Goal: Task Accomplishment & Management: Manage account settings

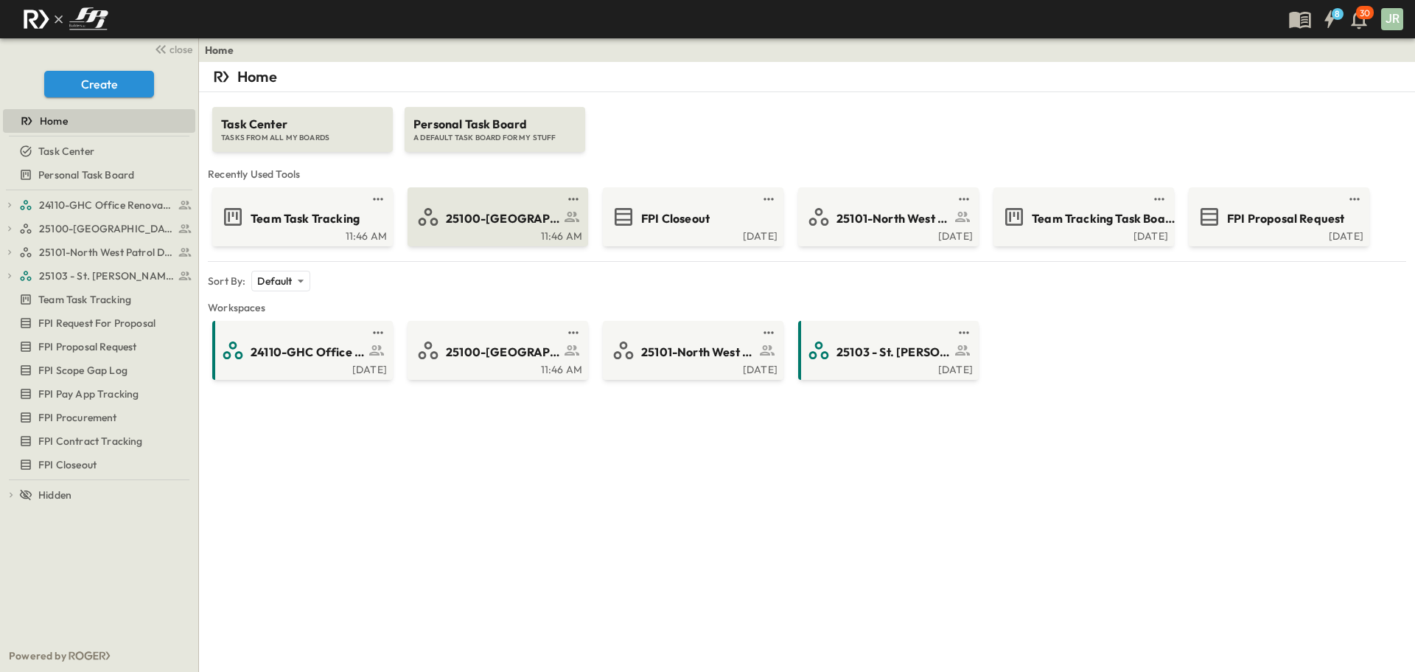
click at [501, 218] on span "25100-[GEOGRAPHIC_DATA]" at bounding box center [503, 218] width 114 height 17
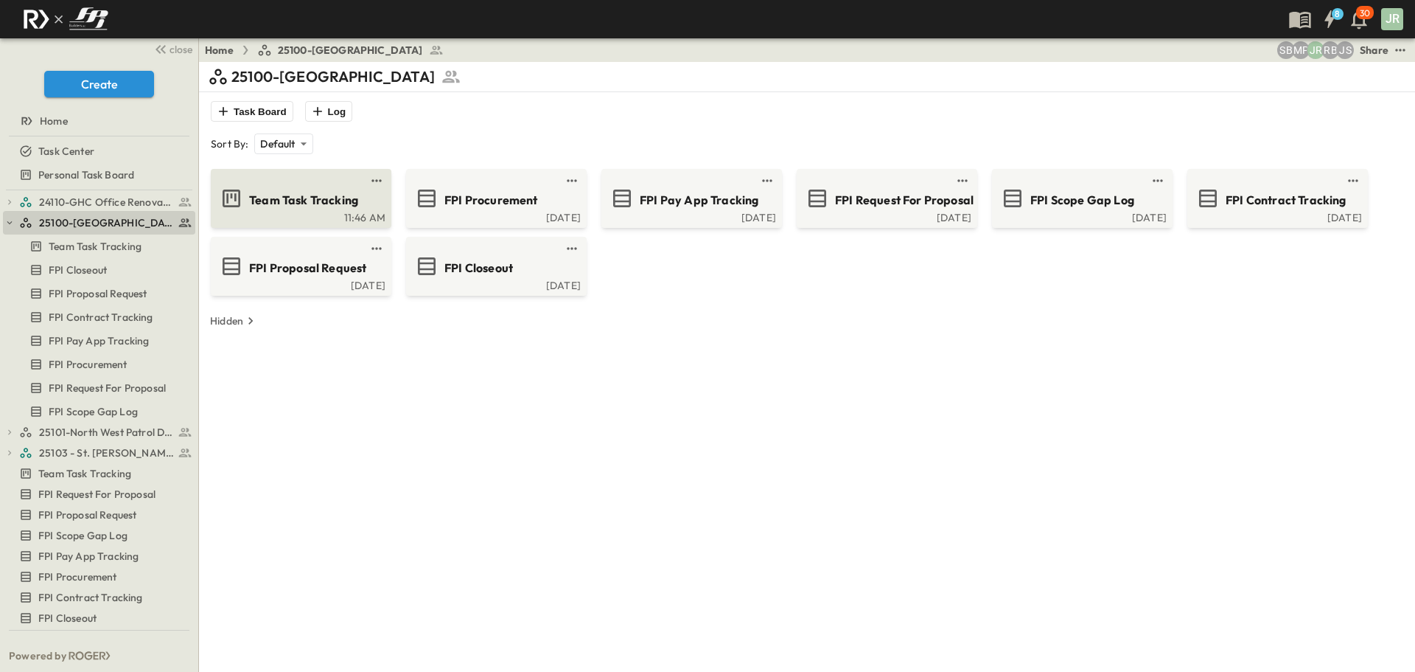
click at [301, 217] on div "11:46 AM" at bounding box center [300, 216] width 172 height 12
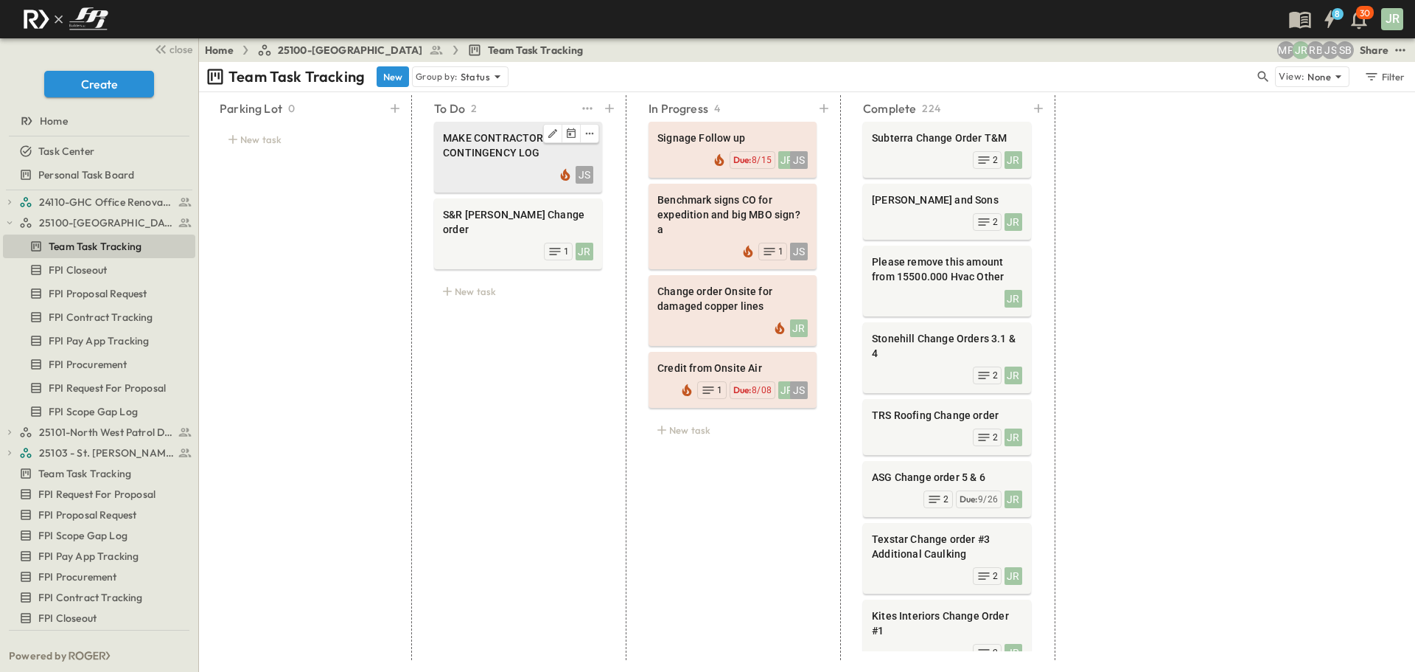
click at [476, 142] on span "MAKE CONTRACTOR CONTINGENCY LOG" at bounding box center [518, 144] width 150 height 29
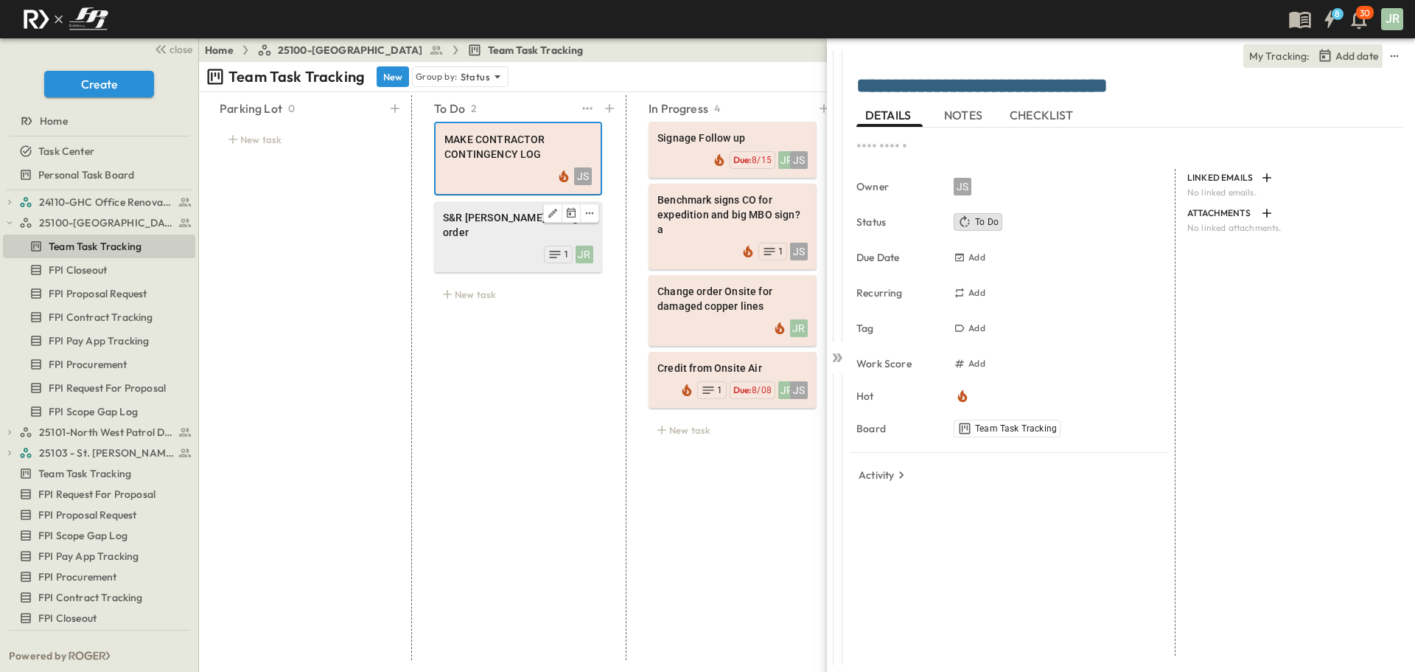
click at [508, 225] on span "S&R [PERSON_NAME] Change order" at bounding box center [518, 224] width 150 height 29
click at [508, 225] on div "S&R [PERSON_NAME] Change order" at bounding box center [518, 226] width 150 height 32
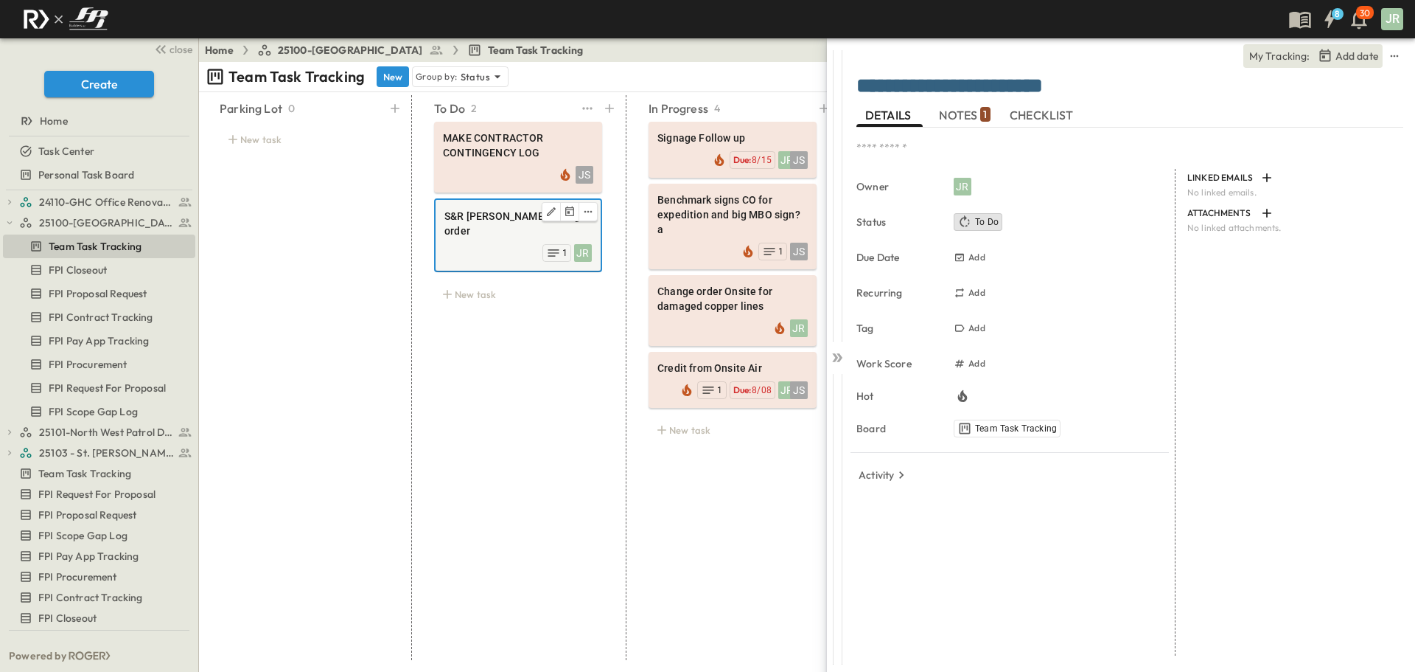
drag, startPoint x: 514, startPoint y: 207, endPoint x: 792, endPoint y: 158, distance: 283.0
click at [974, 114] on span "NOTES 1" at bounding box center [964, 114] width 51 height 13
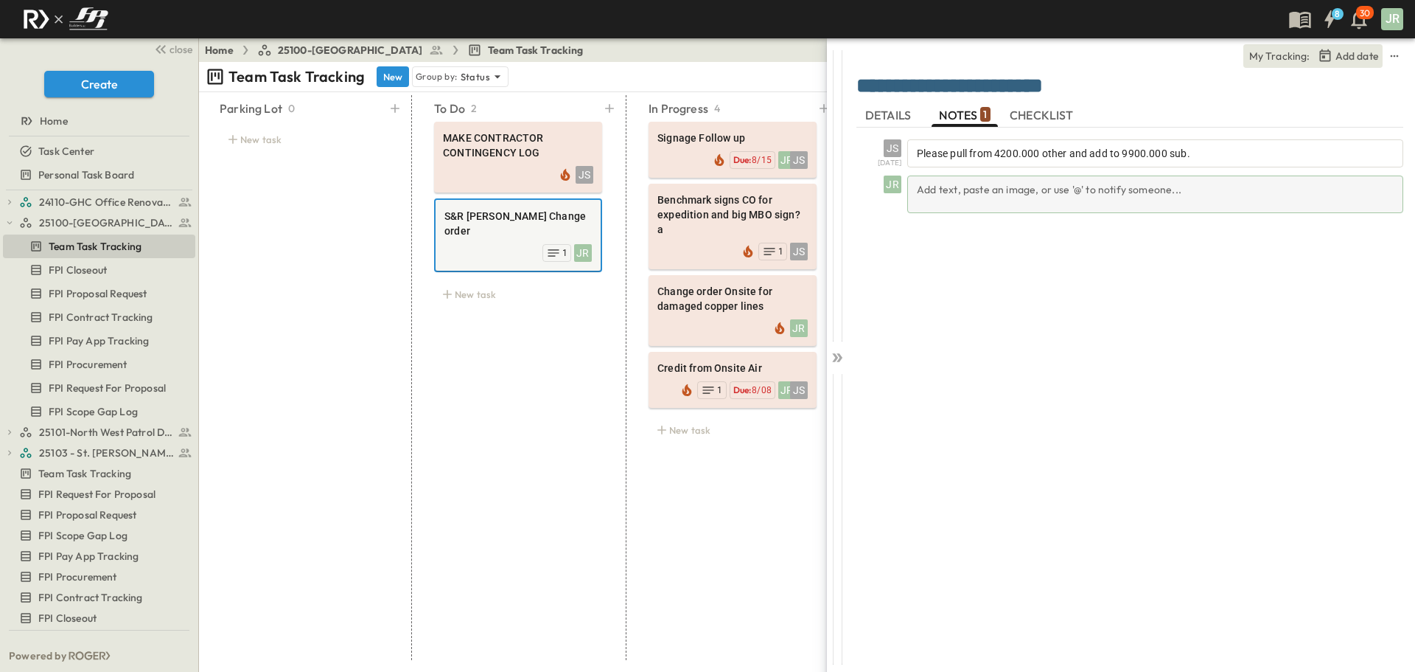
click at [1008, 185] on div "Add text, paste an image, or use '@' to notify someone..." at bounding box center [1155, 194] width 496 height 38
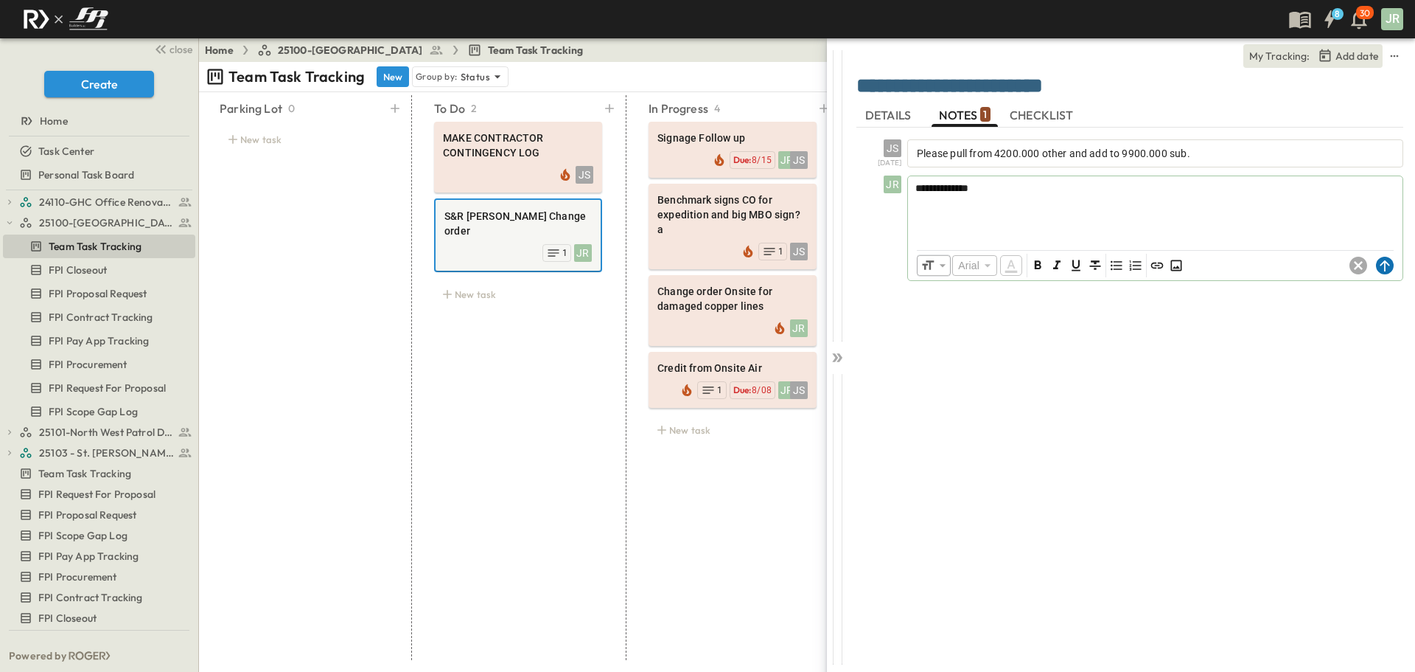
click at [1391, 258] on icon at bounding box center [1385, 266] width 18 height 18
drag, startPoint x: 843, startPoint y: 358, endPoint x: 879, endPoint y: 356, distance: 35.4
click at [843, 359] on icon at bounding box center [837, 357] width 15 height 15
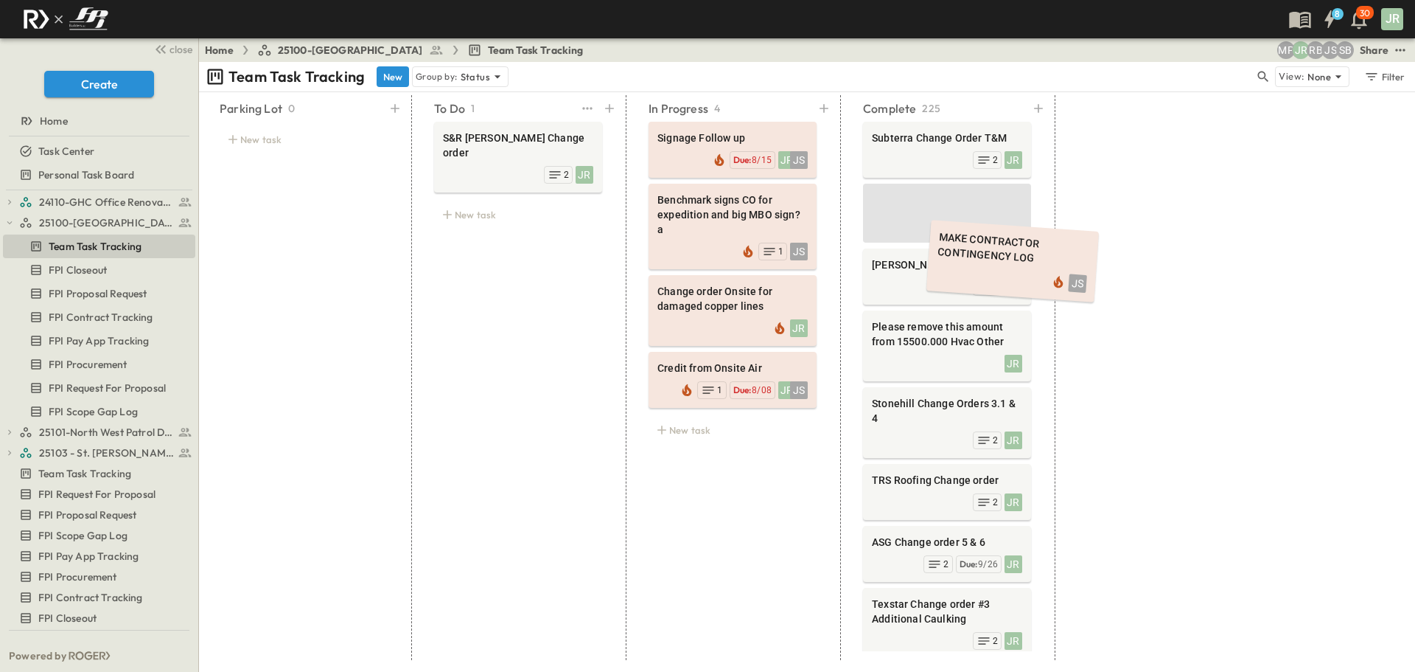
scroll to position [0, 11]
drag, startPoint x: 503, startPoint y: 159, endPoint x: 991, endPoint y: 266, distance: 499.6
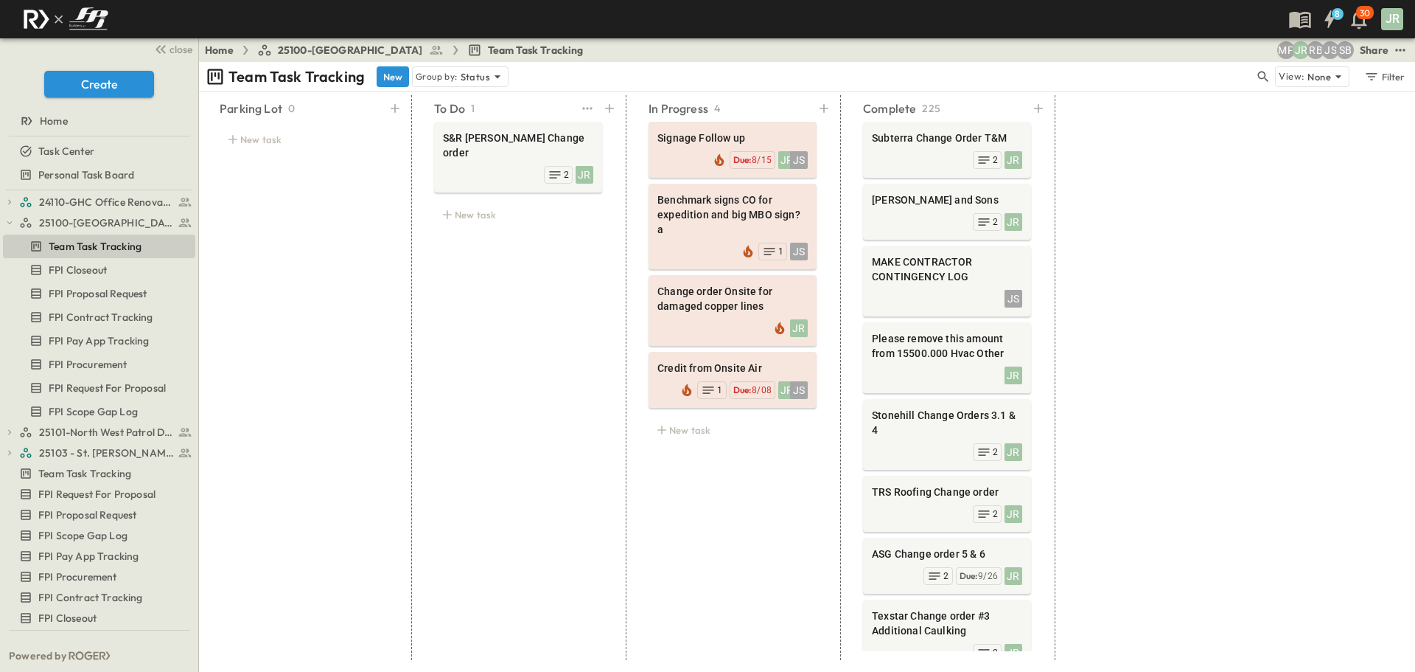
click at [557, 322] on div "To Do 1 S&R [PERSON_NAME] Change order JR 2 New task" at bounding box center [518, 377] width 203 height 565
